Goal: Information Seeking & Learning: Learn about a topic

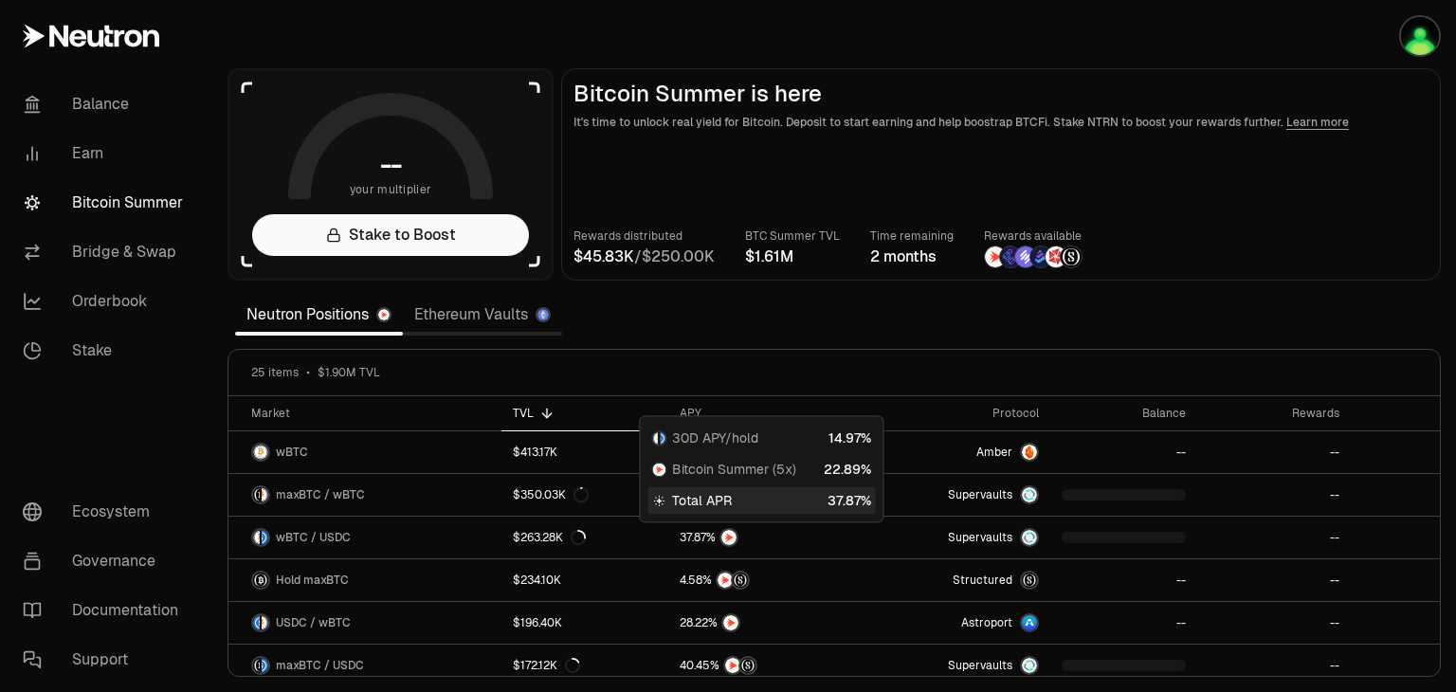
click at [864, 311] on section "-- your multiplier Stake to Boost Bitcoin Summer is here It's time to unlock re…" at bounding box center [834, 346] width 1244 height 692
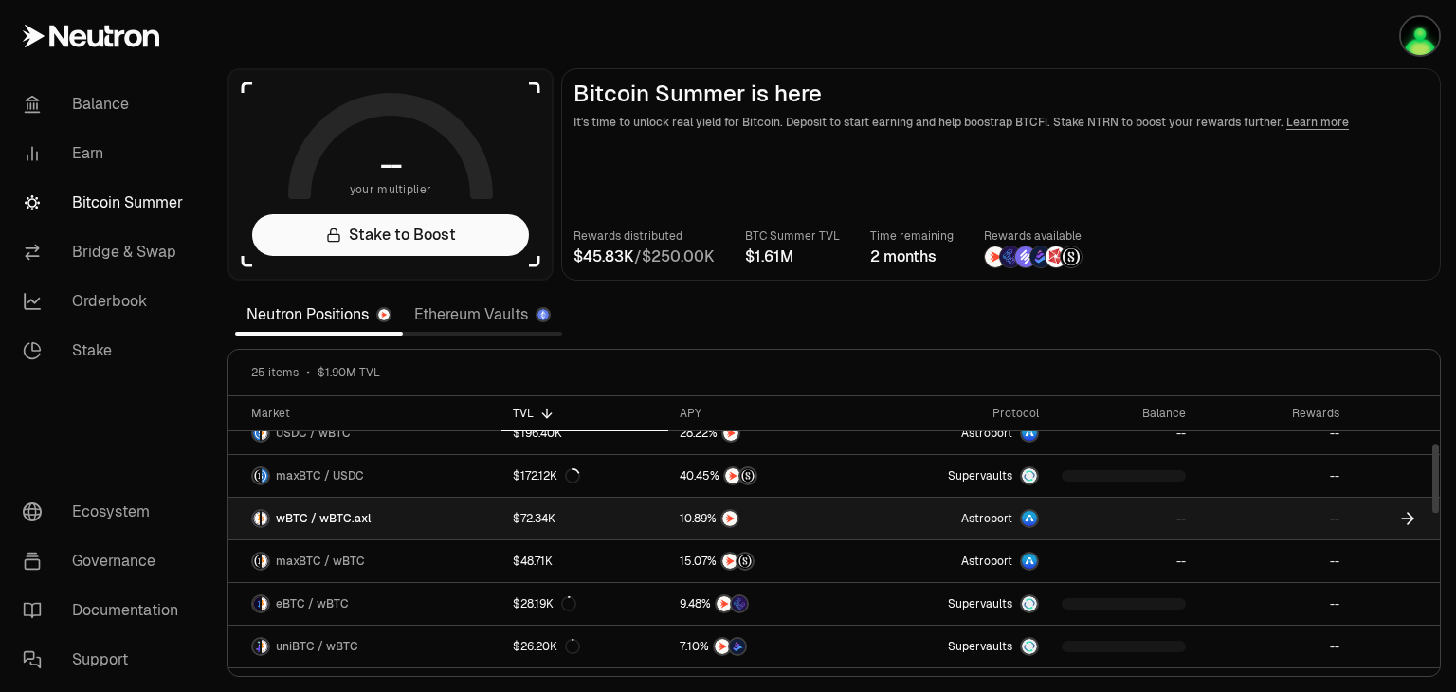
scroll to position [95, 0]
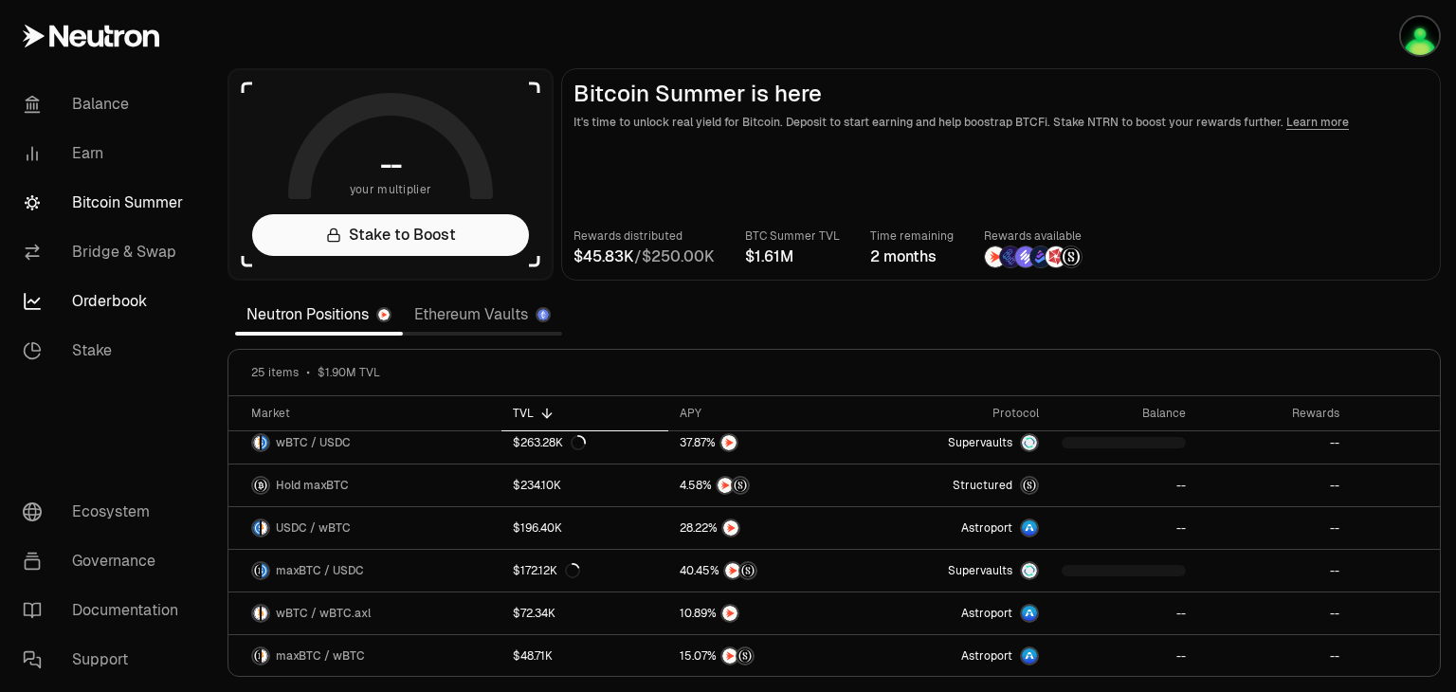
click at [106, 302] on link "Orderbook" at bounding box center [106, 301] width 197 height 49
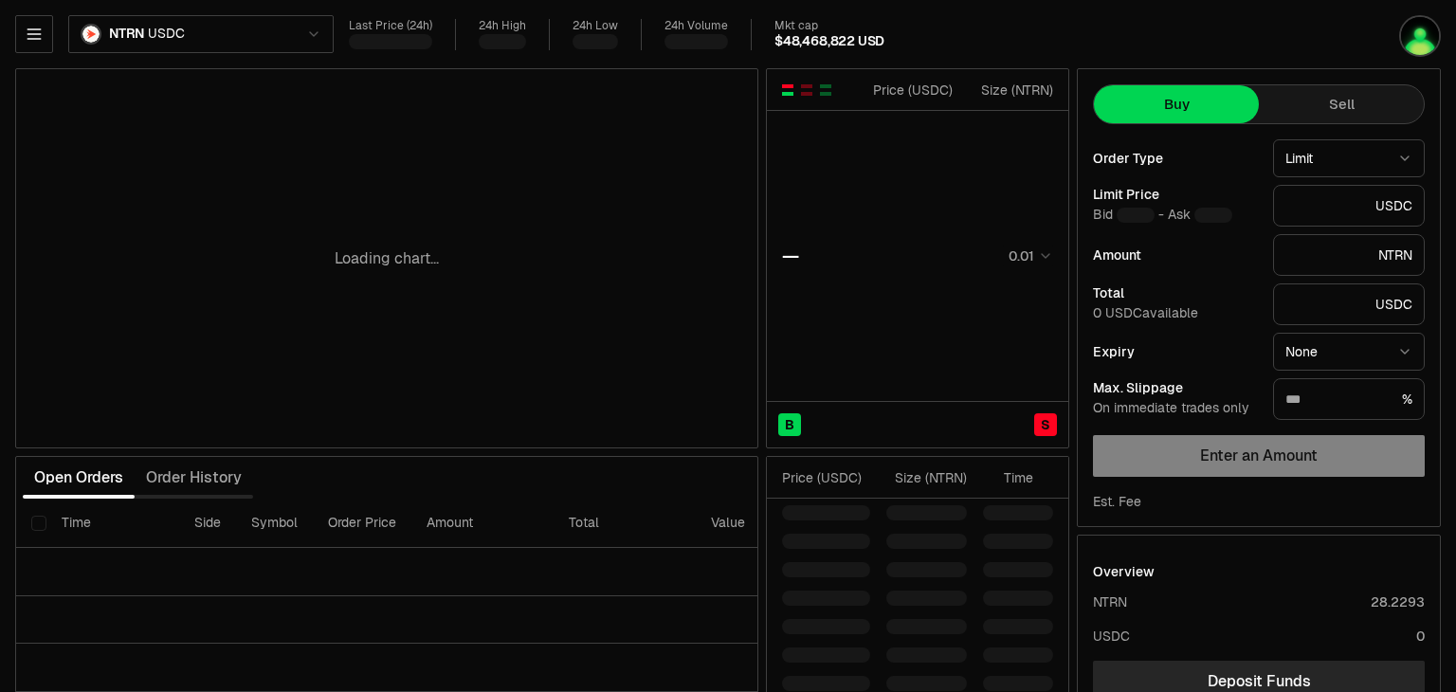
type input "********"
click at [38, 39] on icon "button" at bounding box center [33, 33] width 12 height 9
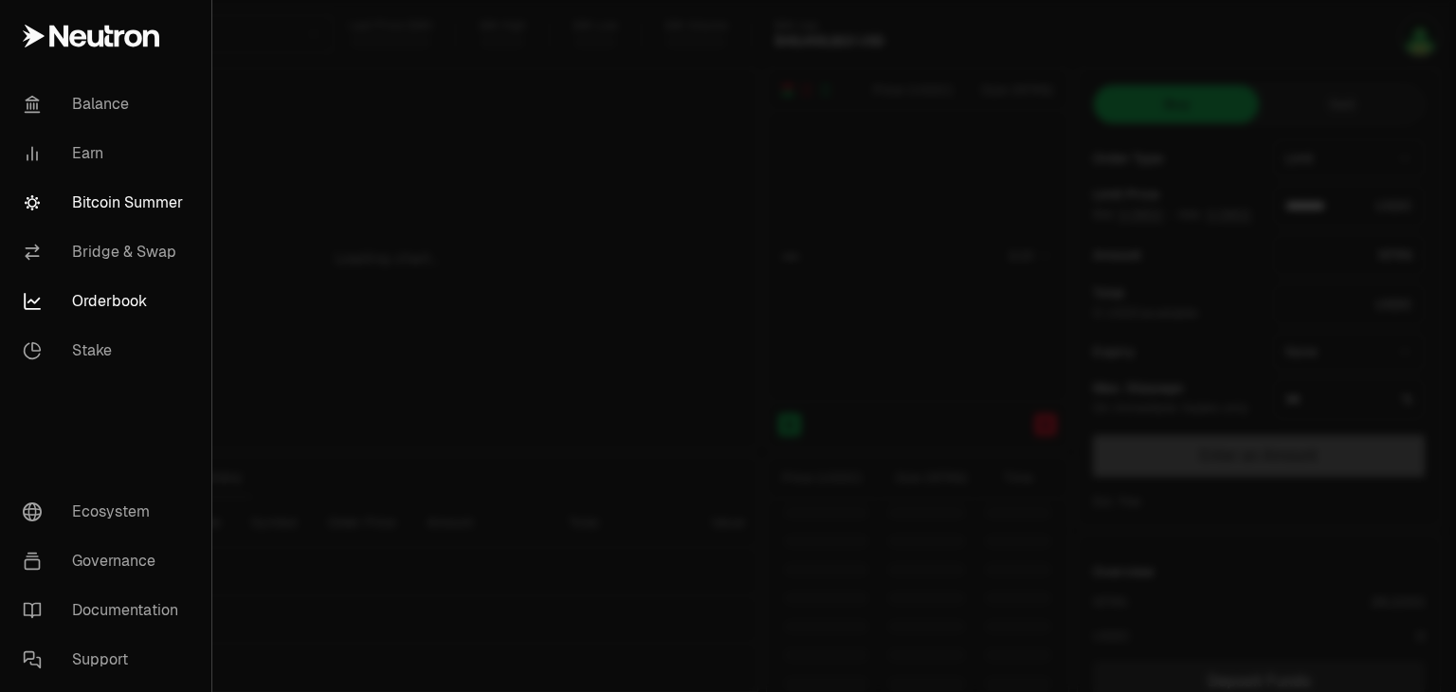
click at [133, 198] on link "Bitcoin Summer" at bounding box center [106, 202] width 196 height 49
click at [97, 196] on link "Bitcoin Summer" at bounding box center [106, 202] width 196 height 49
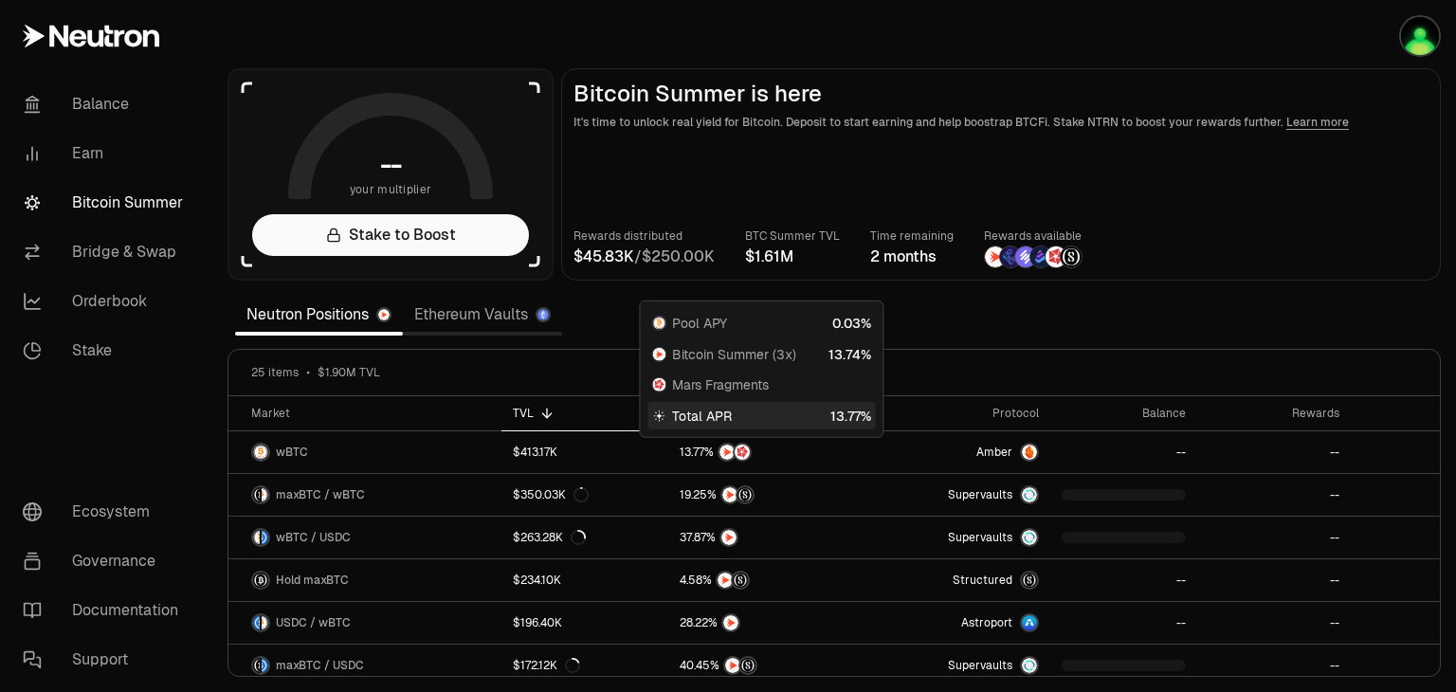
click at [956, 315] on section "-- your multiplier Stake to Boost Bitcoin Summer is here It's time to unlock re…" at bounding box center [834, 346] width 1244 height 692
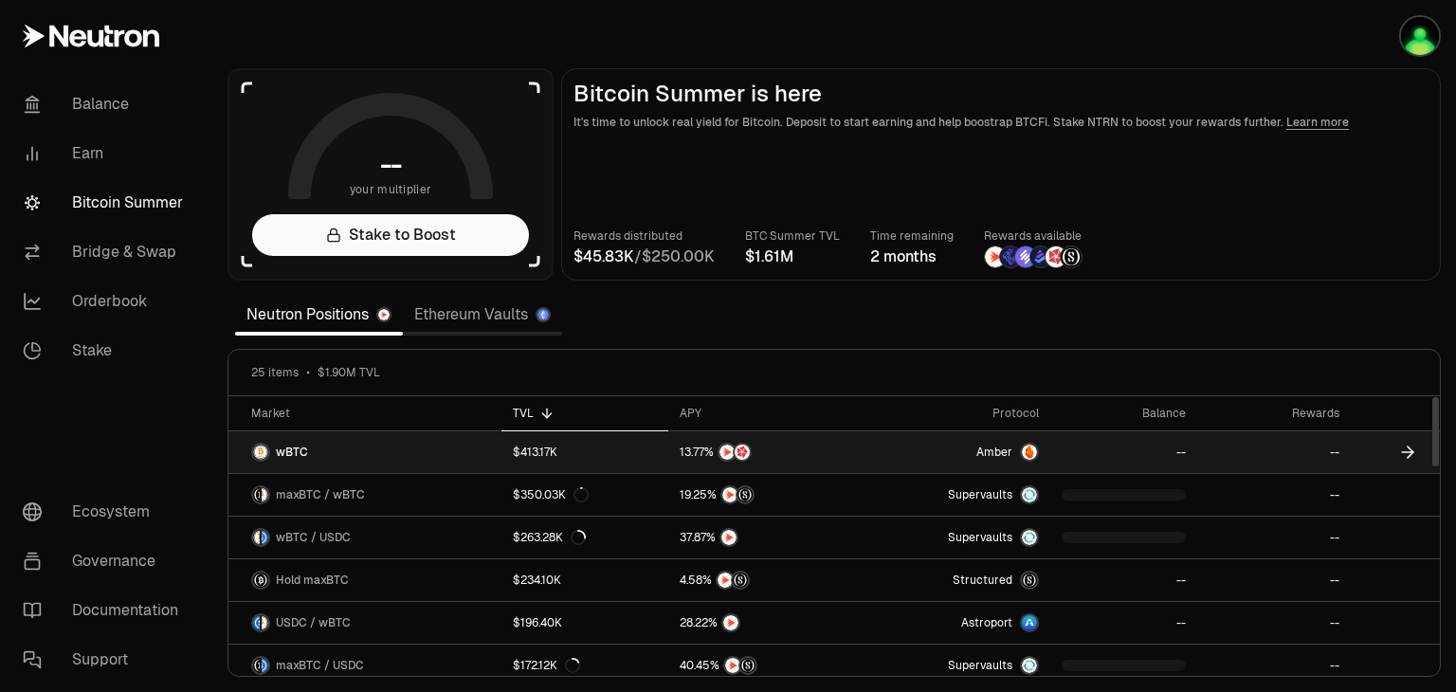
click at [850, 457] on link at bounding box center [763, 452] width 191 height 42
